Goal: Entertainment & Leisure: Consume media (video, audio)

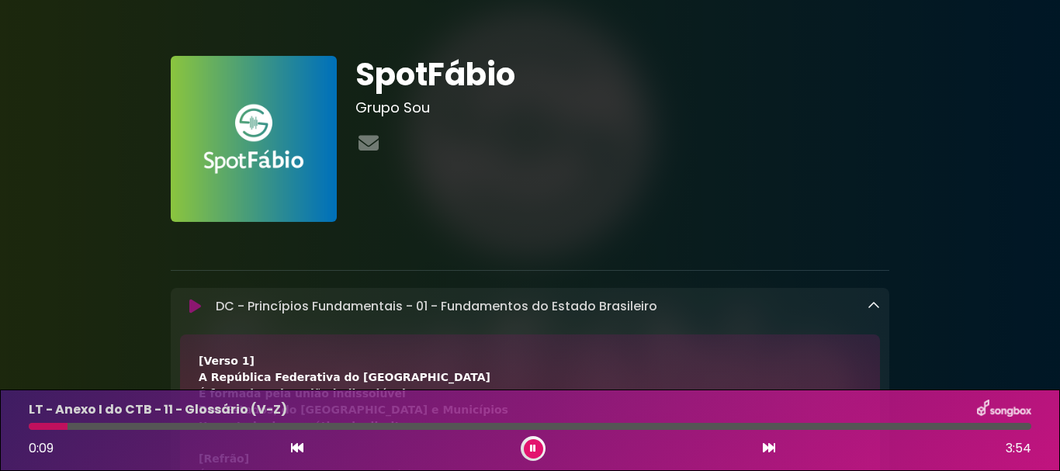
scroll to position [355, 0]
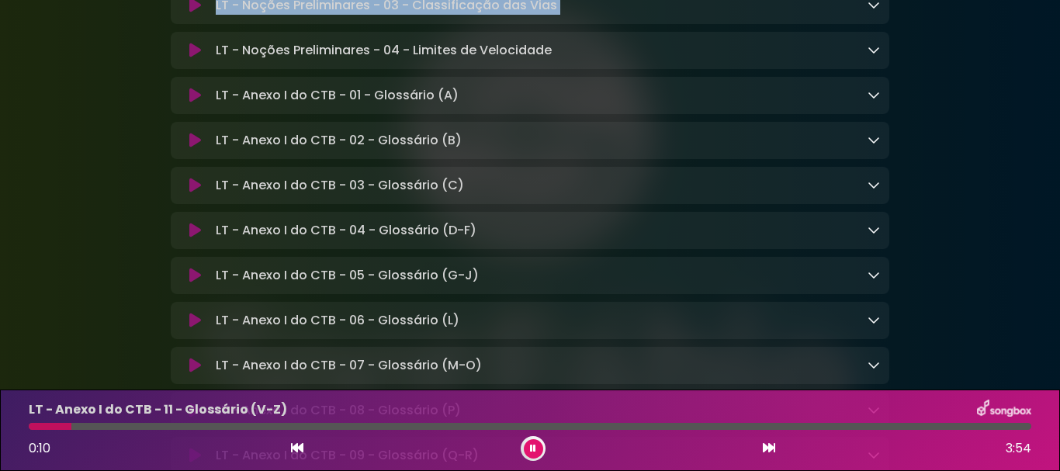
click at [530, 447] on icon at bounding box center [533, 448] width 6 height 9
click at [190, 13] on icon at bounding box center [195, 6] width 12 height 16
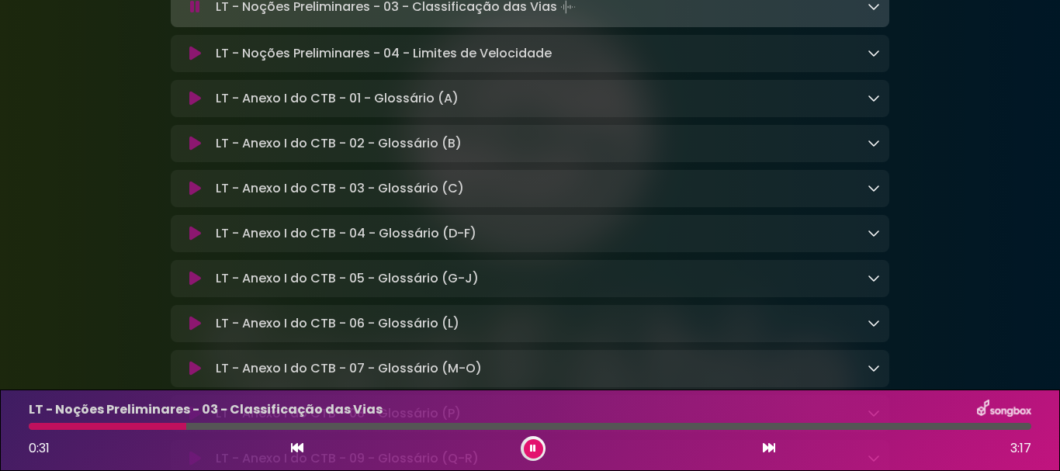
click at [355, 63] on p "LT - Noções Preliminares - 04 - Limites de Velocidade Loading Track..." at bounding box center [384, 53] width 336 height 19
click at [191, 61] on icon at bounding box center [195, 54] width 12 height 16
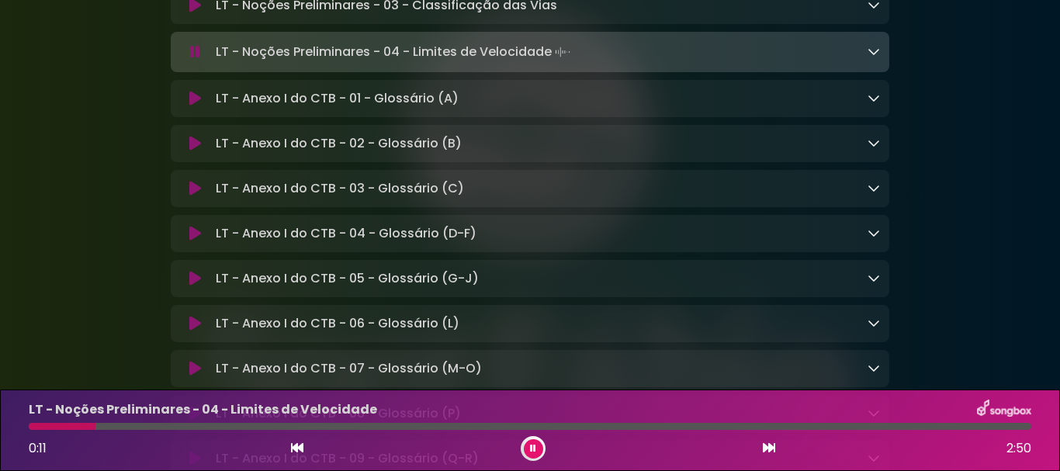
click at [171, 428] on div at bounding box center [530, 426] width 1002 height 7
click at [220, 428] on div at bounding box center [530, 426] width 1002 height 7
drag, startPoint x: 945, startPoint y: 111, endPoint x: 958, endPoint y: 241, distance: 131.0
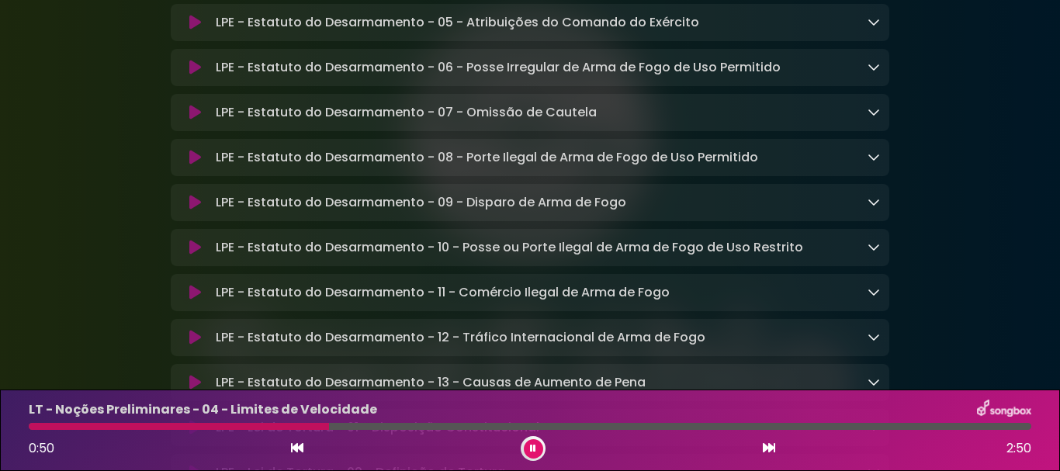
scroll to position [5374, 0]
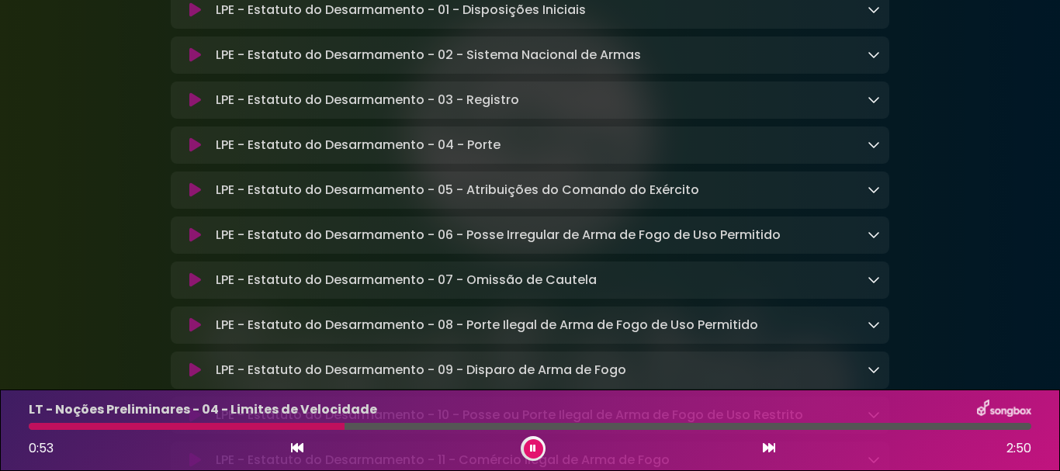
click at [533, 448] on icon at bounding box center [533, 448] width 6 height 9
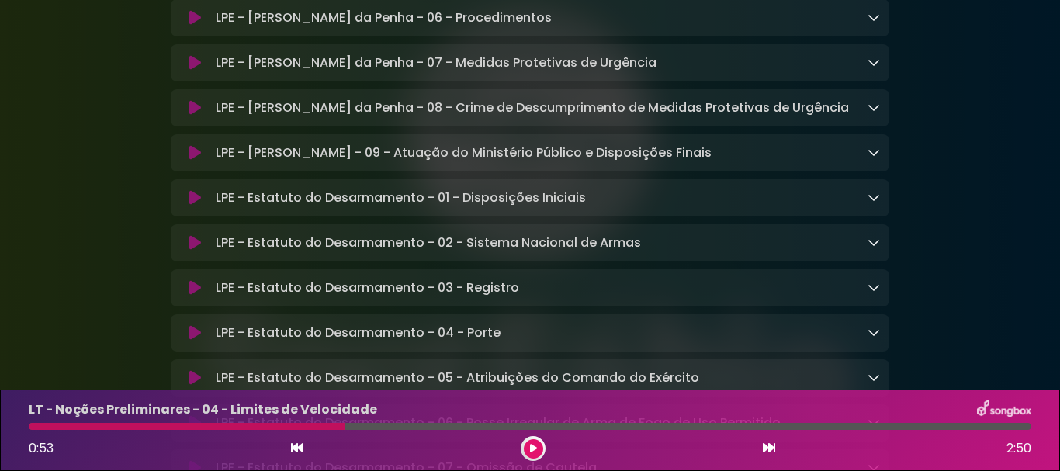
scroll to position [5188, 0]
